Goal: Information Seeking & Learning: Learn about a topic

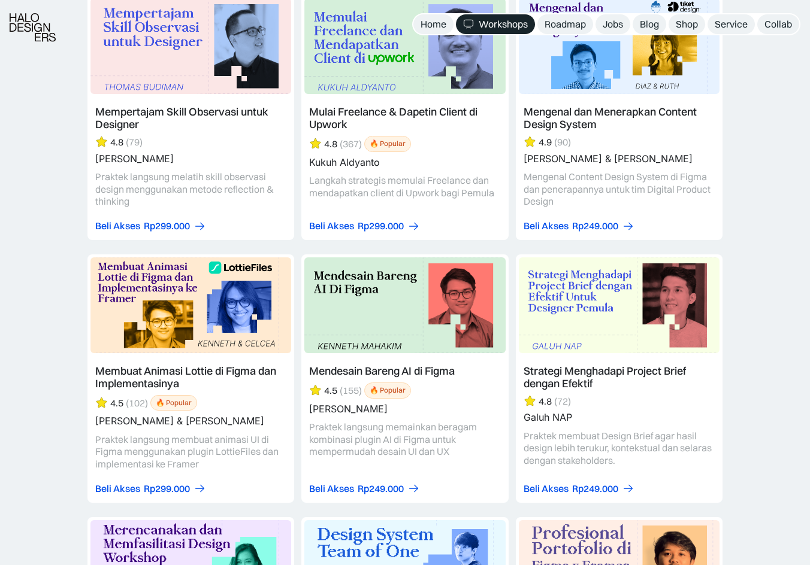
scroll to position [3055, 0]
click at [156, 376] on link at bounding box center [190, 378] width 207 height 249
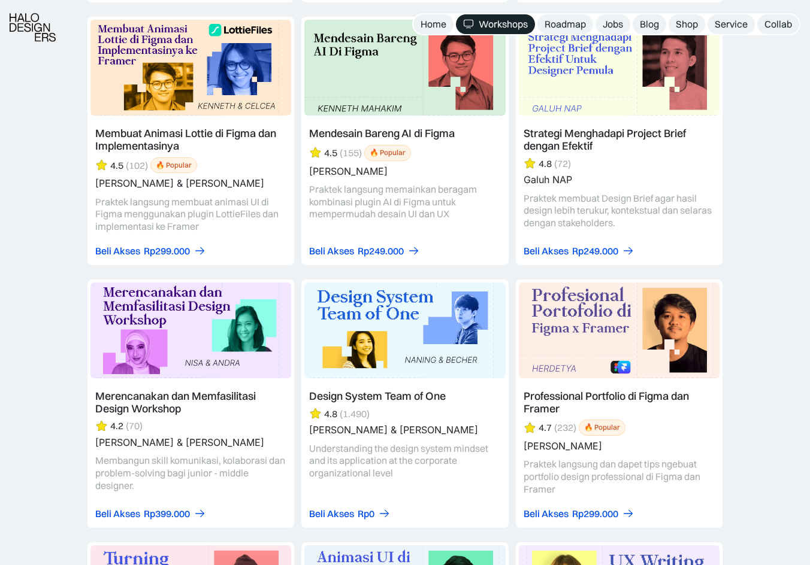
scroll to position [3294, 0]
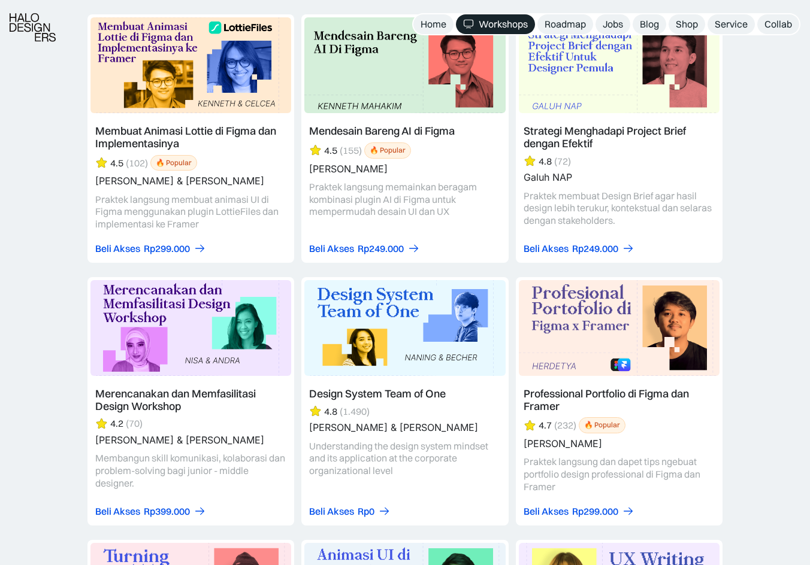
click at [630, 395] on link at bounding box center [619, 401] width 207 height 249
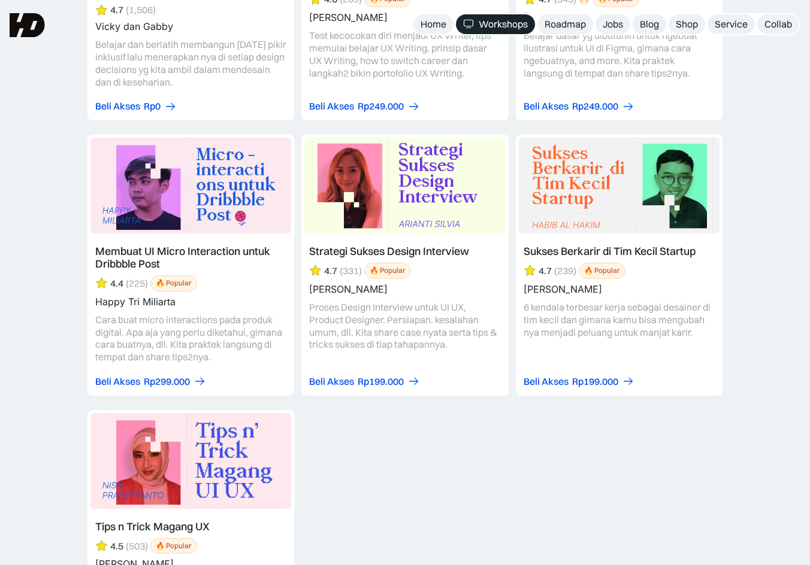
scroll to position [4732, 0]
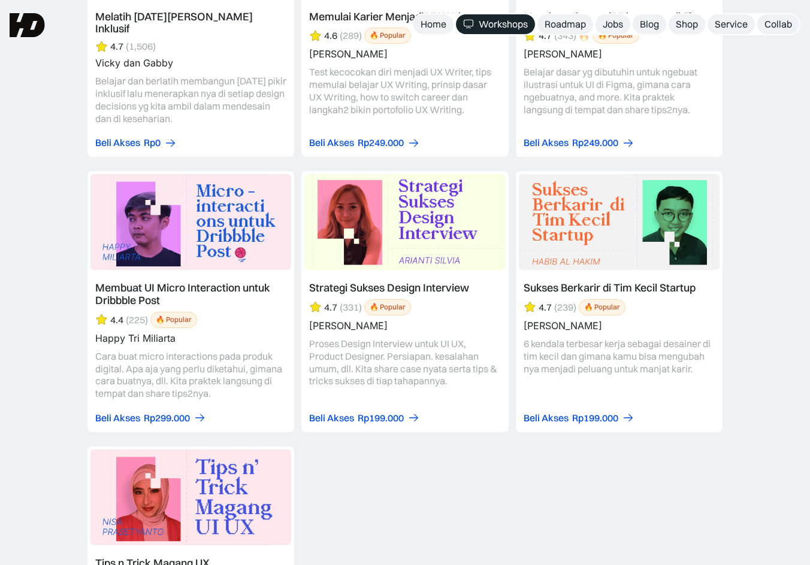
click at [203, 291] on link at bounding box center [190, 301] width 207 height 261
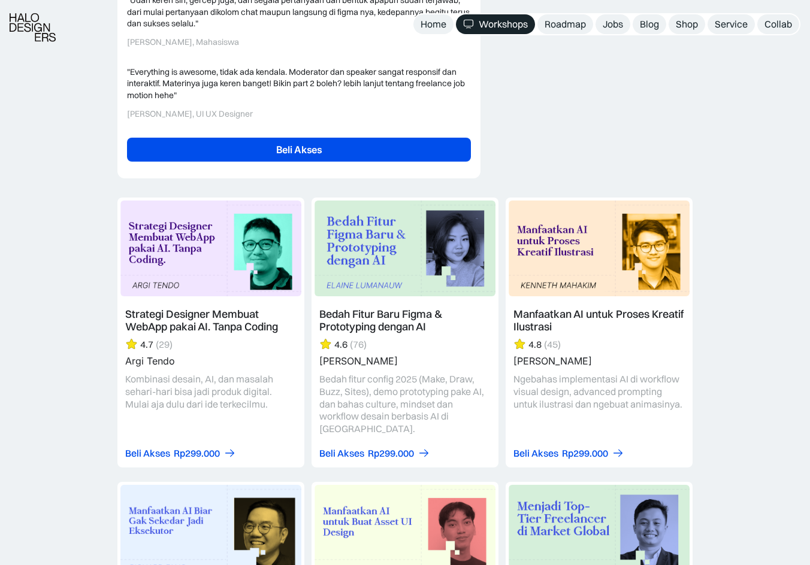
scroll to position [3354, 0]
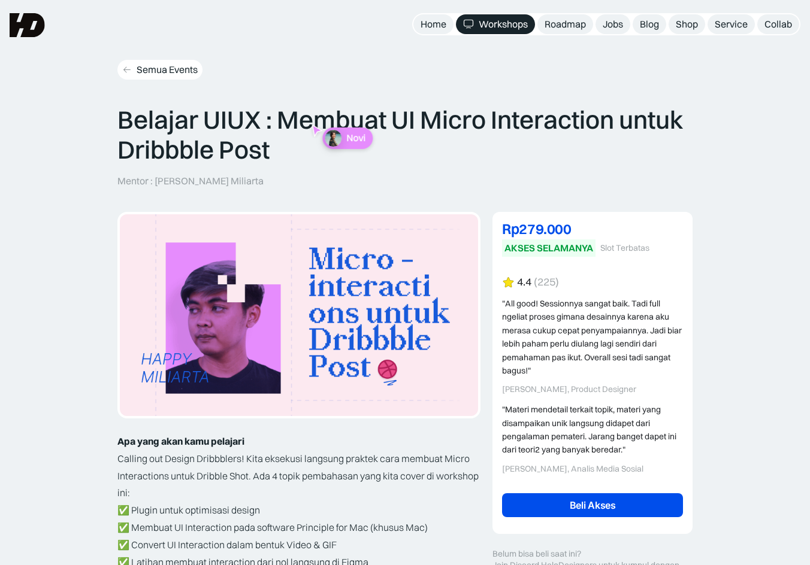
click at [120, 64] on link "Semua Events" at bounding box center [159, 70] width 85 height 20
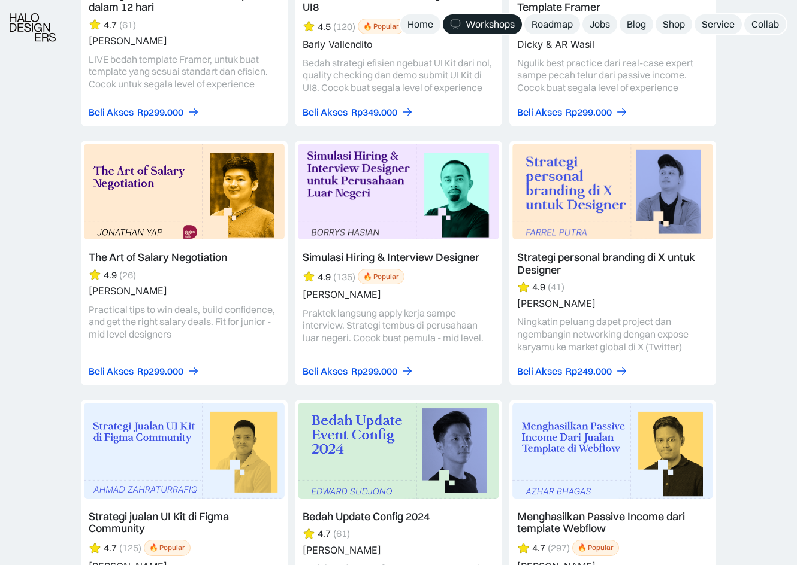
scroll to position [2156, 0]
